Goal: Navigation & Orientation: Go to known website

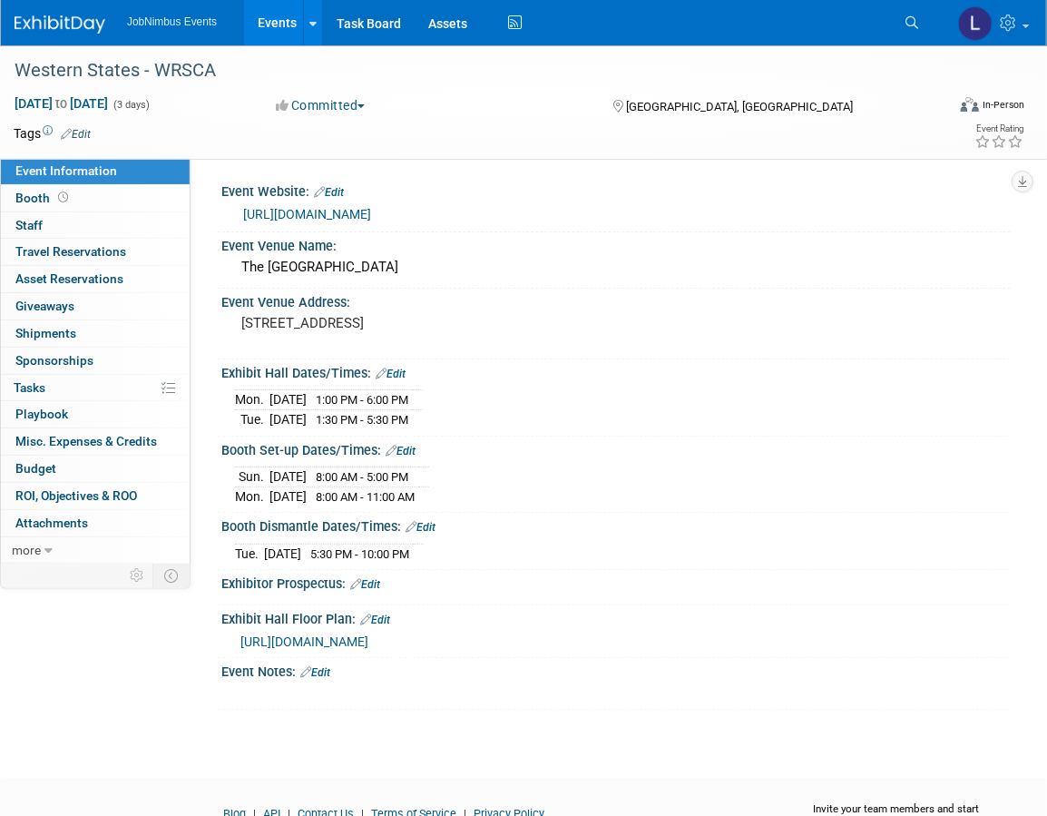
click at [273, 26] on link "Events" at bounding box center [277, 22] width 66 height 45
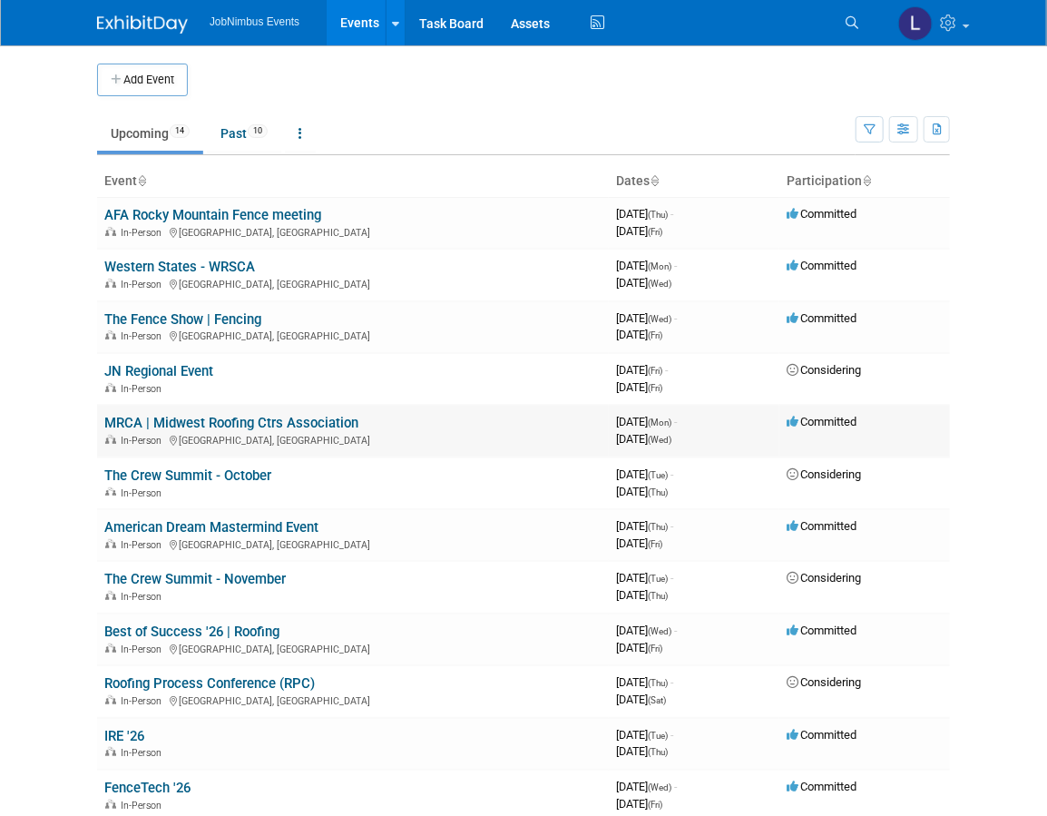
click at [247, 425] on link "MRCA | Midwest Roofing Ctrs Association" at bounding box center [231, 423] width 254 height 16
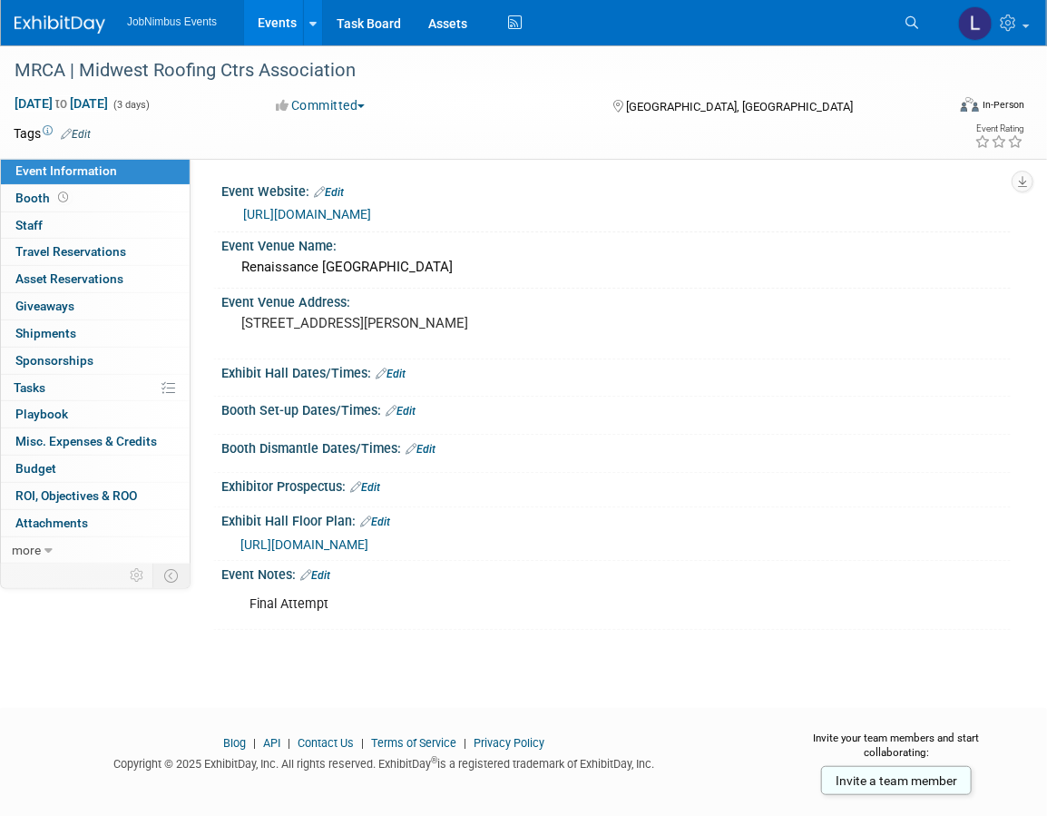
click at [371, 213] on link "https://associationdatabase.com/aws/MRCA/pt/sp/conference" at bounding box center [307, 214] width 128 height 15
